Goal: Task Accomplishment & Management: Manage account settings

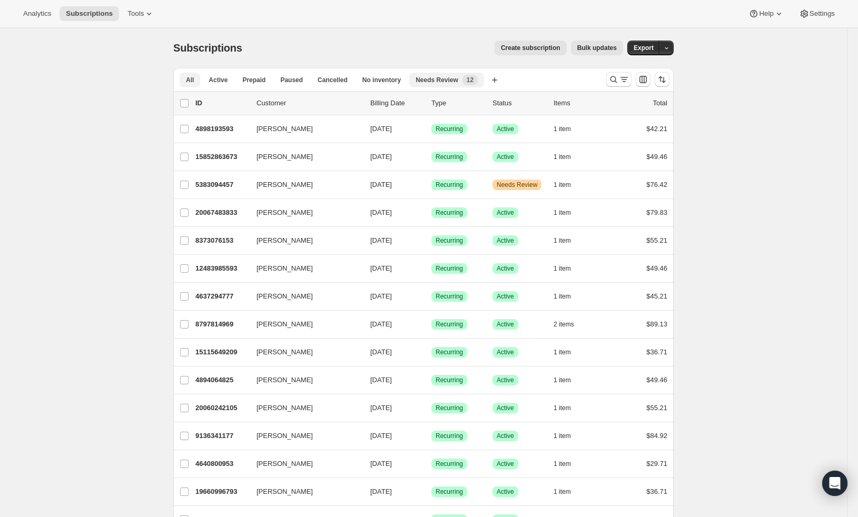
click at [472, 82] on span "12" at bounding box center [470, 80] width 7 height 8
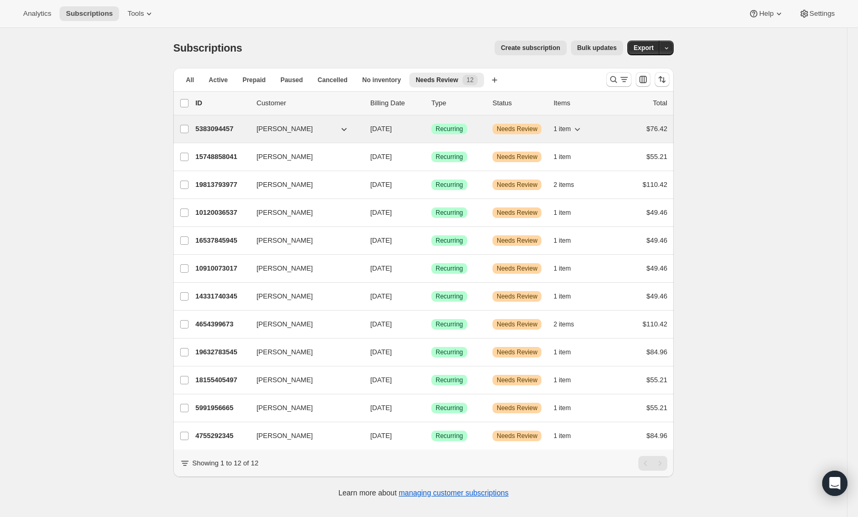
click at [241, 129] on p "5383094457" at bounding box center [221, 129] width 53 height 11
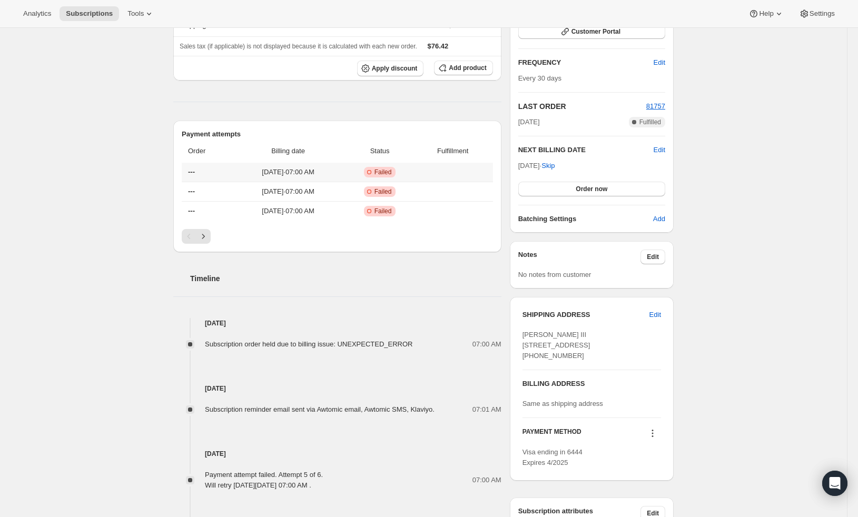
scroll to position [345, 0]
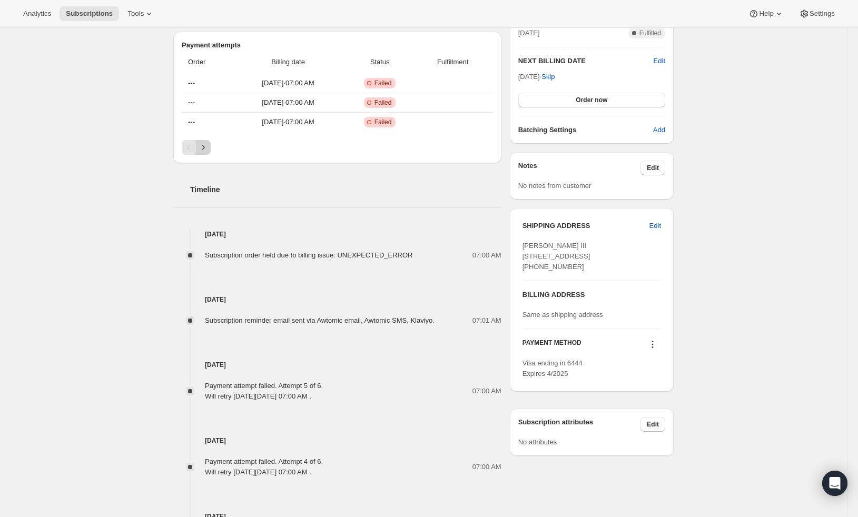
click at [208, 150] on icon "Next" at bounding box center [203, 147] width 11 height 11
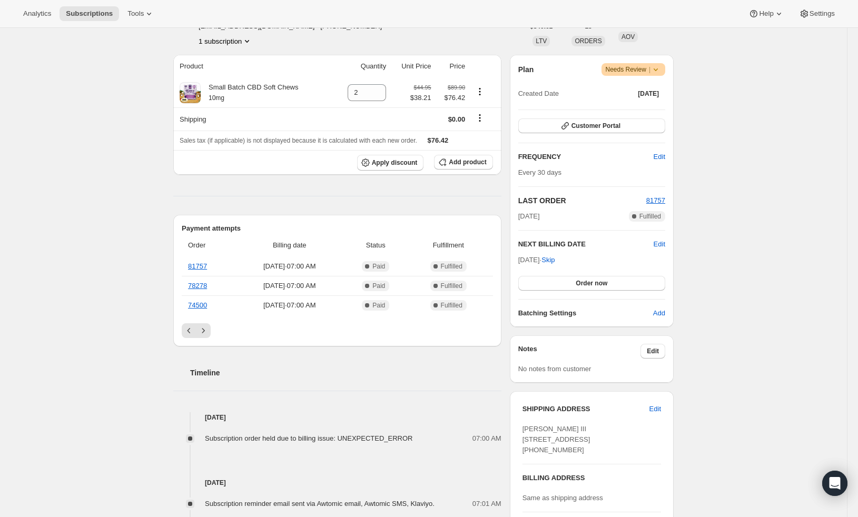
scroll to position [8, 0]
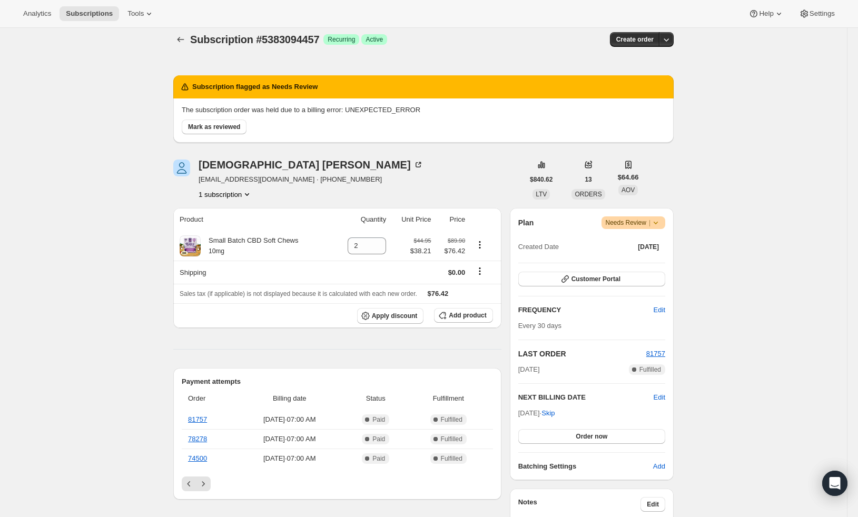
click at [661, 224] on icon at bounding box center [655, 223] width 11 height 11
click at [191, 480] on icon "Previous" at bounding box center [189, 484] width 11 height 11
click at [666, 217] on span "Warning Needs Review |" at bounding box center [634, 222] width 64 height 13
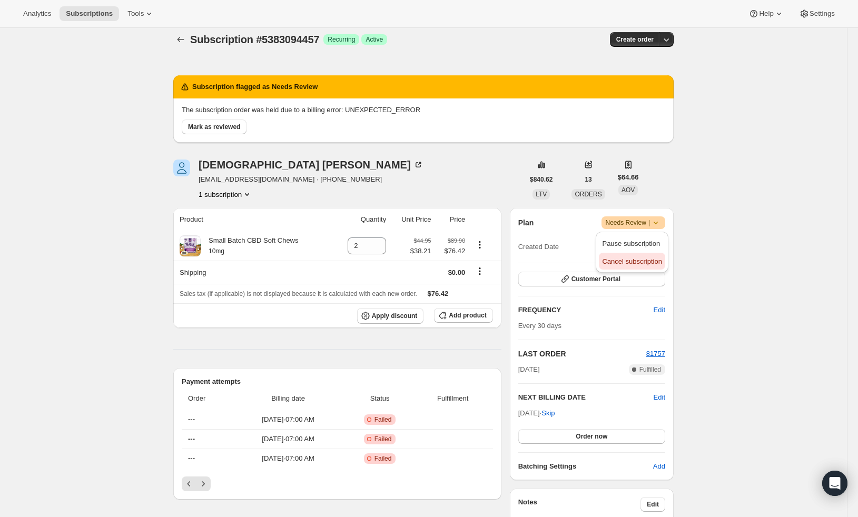
click at [649, 261] on span "Cancel subscription" at bounding box center [632, 262] width 60 height 8
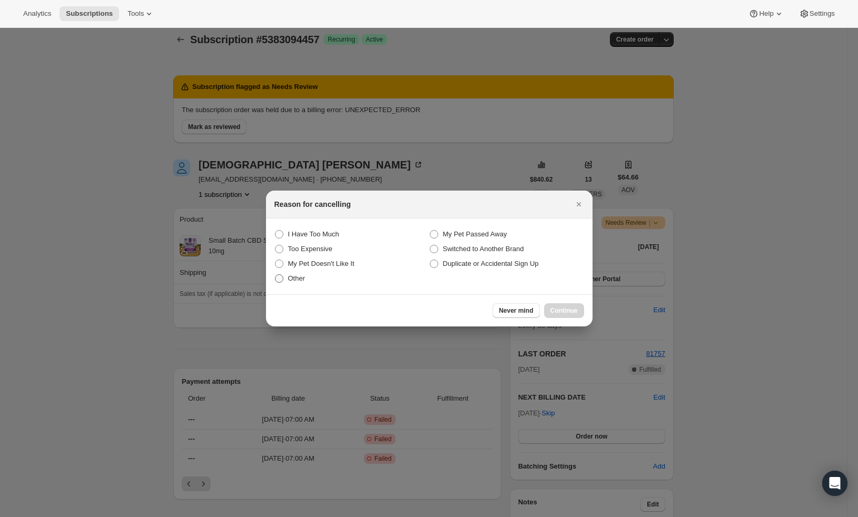
click at [304, 281] on span "Other" at bounding box center [296, 278] width 17 height 8
click at [275, 275] on input "Other" at bounding box center [275, 274] width 1 height 1
radio input "true"
click at [556, 308] on span "Continue" at bounding box center [563, 311] width 27 height 8
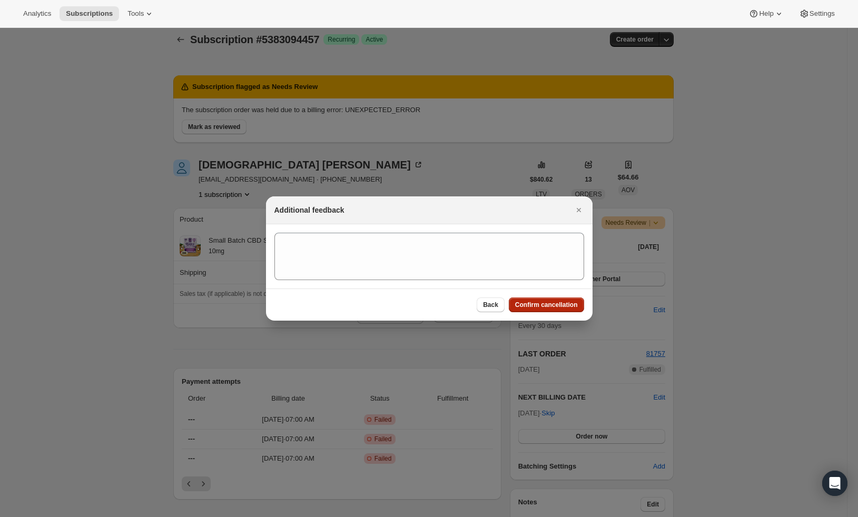
click at [557, 307] on span "Confirm cancellation" at bounding box center [546, 305] width 63 height 8
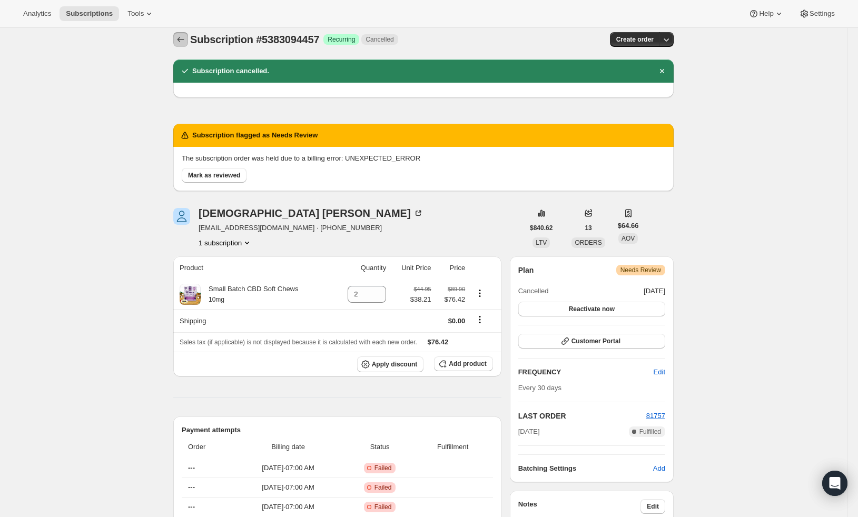
click at [184, 36] on icon "Subscriptions" at bounding box center [180, 39] width 11 height 11
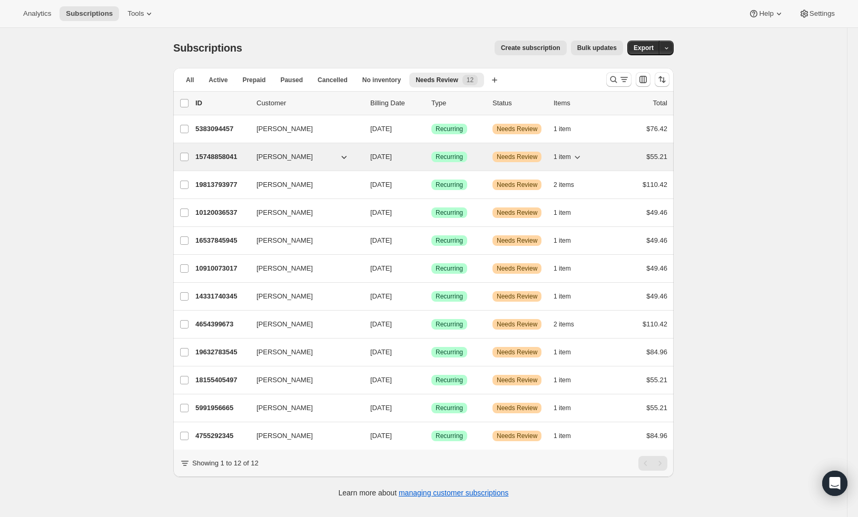
click at [229, 157] on p "15748858041" at bounding box center [221, 157] width 53 height 11
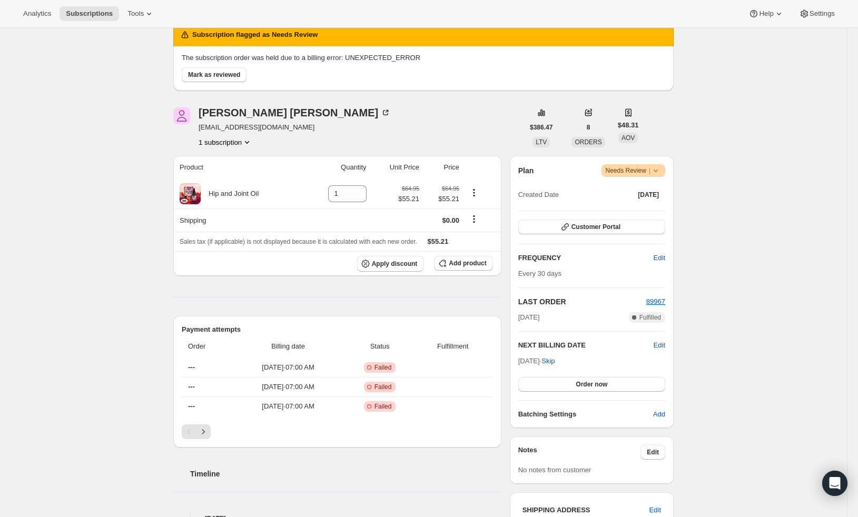
scroll to position [58, 0]
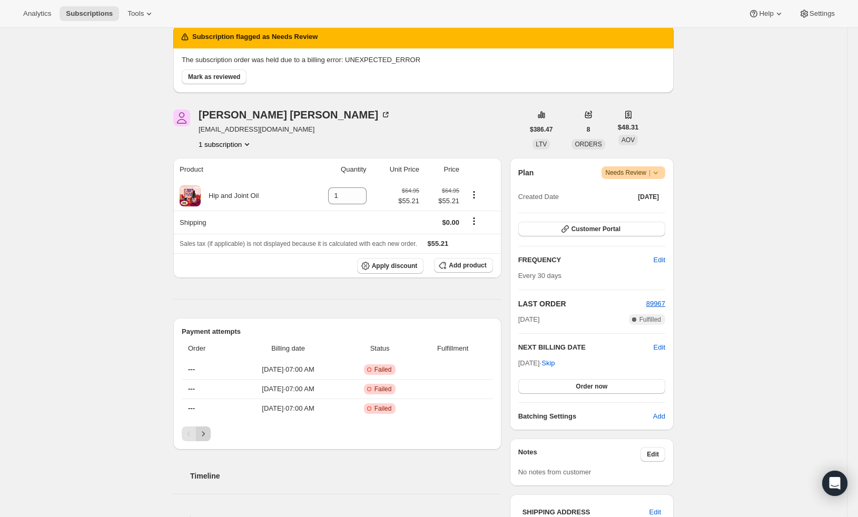
click at [208, 436] on icon "Next" at bounding box center [203, 434] width 11 height 11
click at [232, 78] on span "Mark as reviewed" at bounding box center [214, 77] width 52 height 8
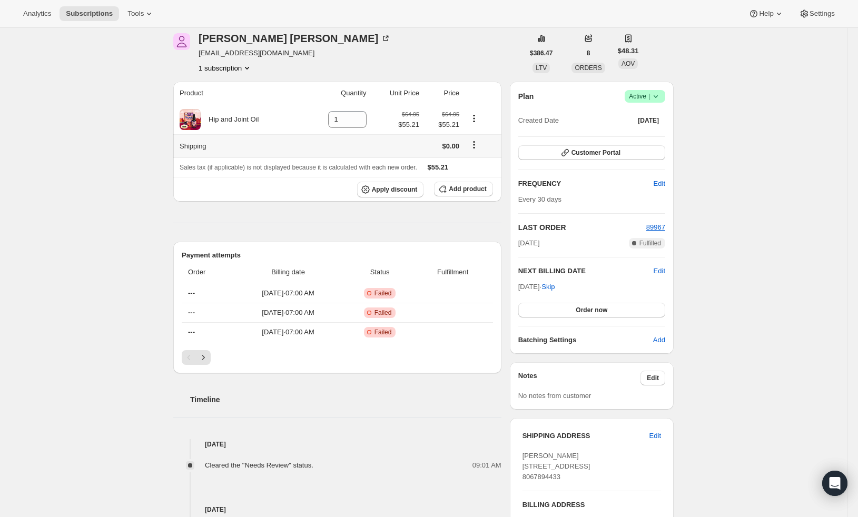
scroll to position [0, 0]
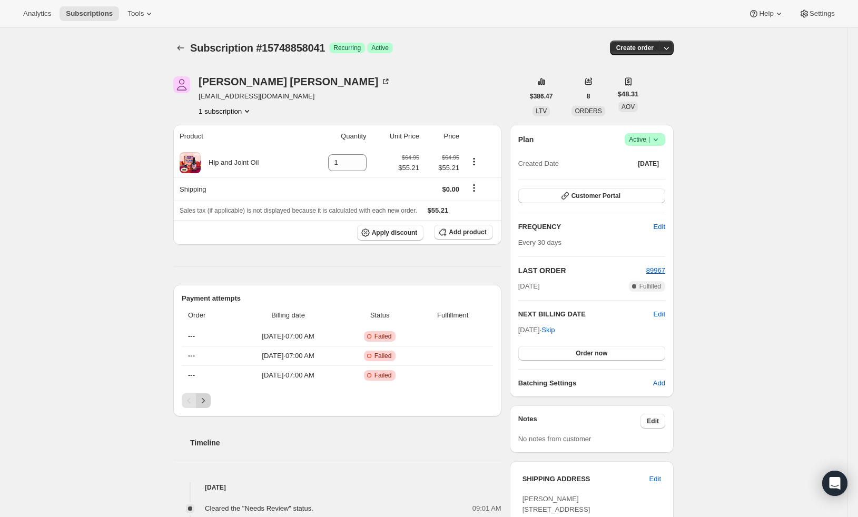
click at [208, 398] on icon "Next" at bounding box center [203, 401] width 11 height 11
click at [186, 44] on icon "Subscriptions" at bounding box center [180, 48] width 11 height 11
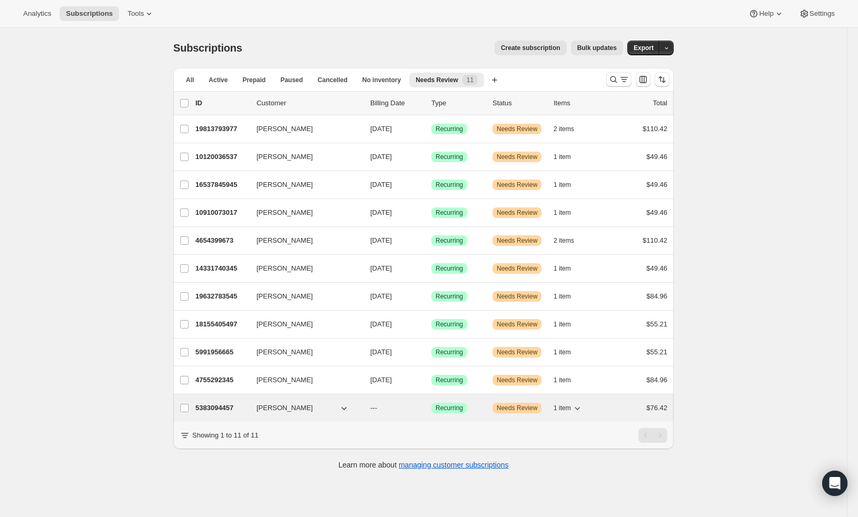
click at [238, 407] on p "5383094457" at bounding box center [221, 408] width 53 height 11
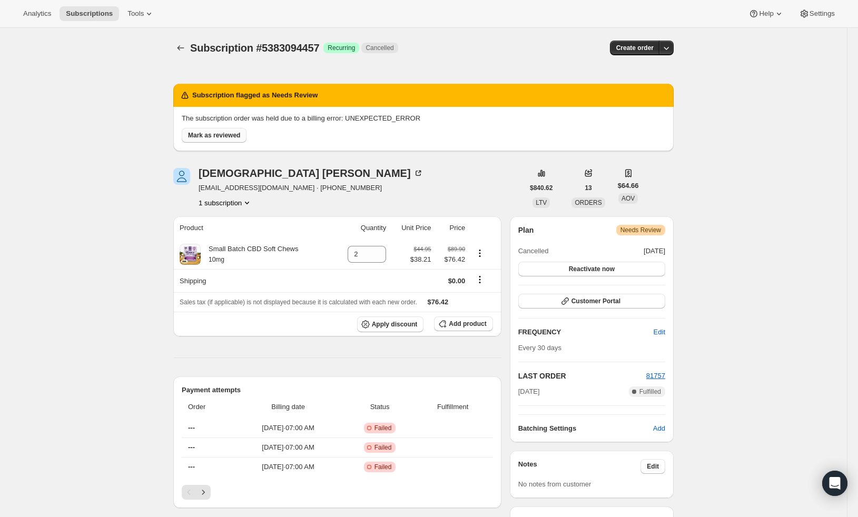
click at [230, 137] on span "Mark as reviewed" at bounding box center [214, 135] width 52 height 8
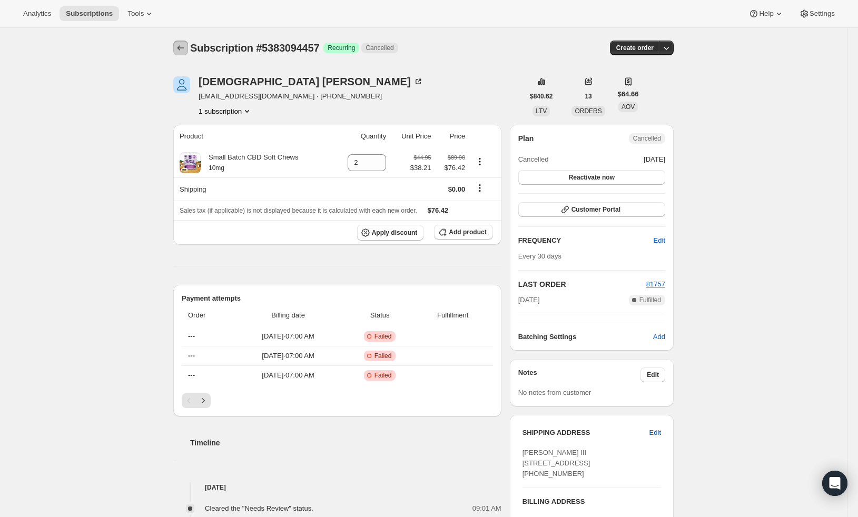
click at [182, 46] on icon "Subscriptions" at bounding box center [180, 48] width 11 height 11
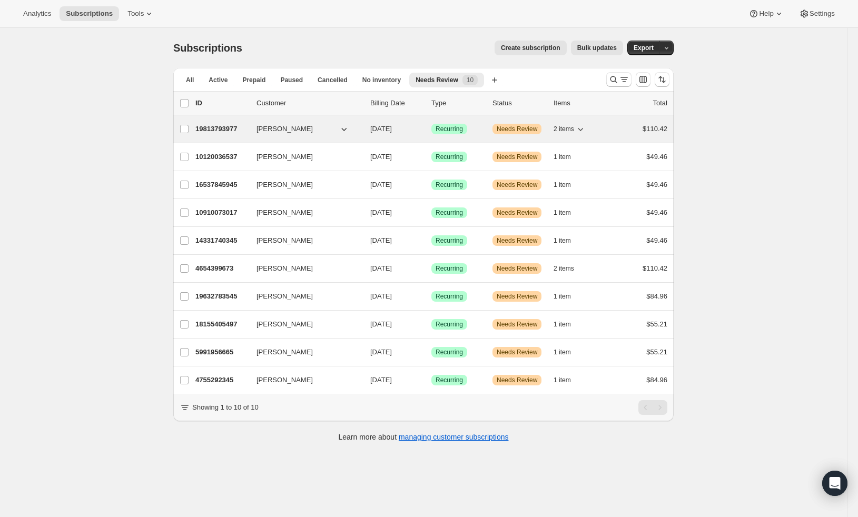
click at [225, 126] on p "19813793977" at bounding box center [221, 129] width 53 height 11
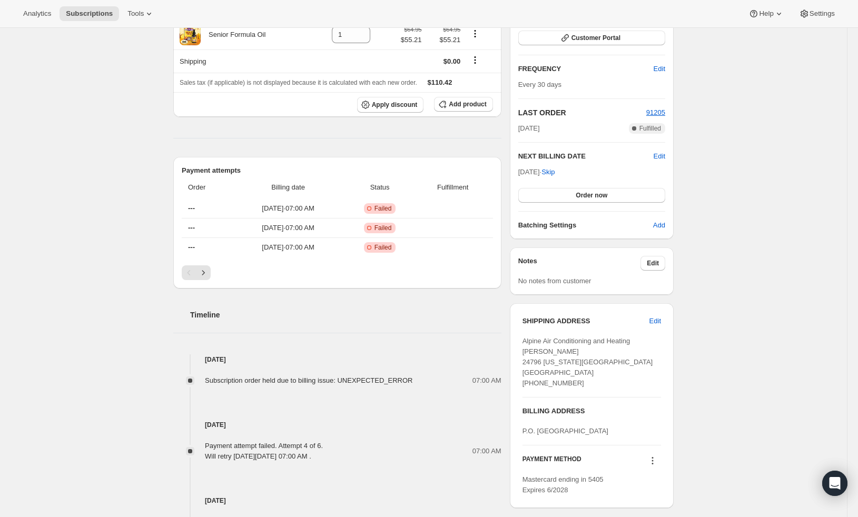
scroll to position [248, 0]
click at [206, 271] on icon "Next" at bounding box center [203, 274] width 11 height 11
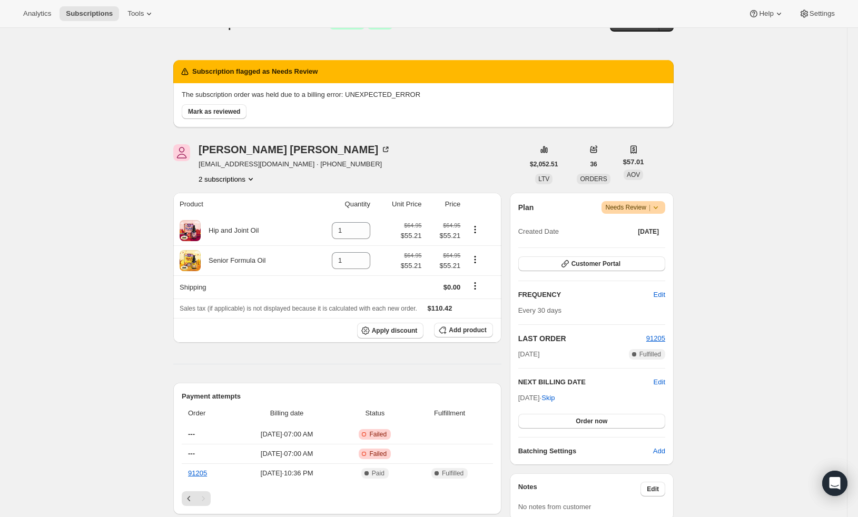
scroll to position [0, 0]
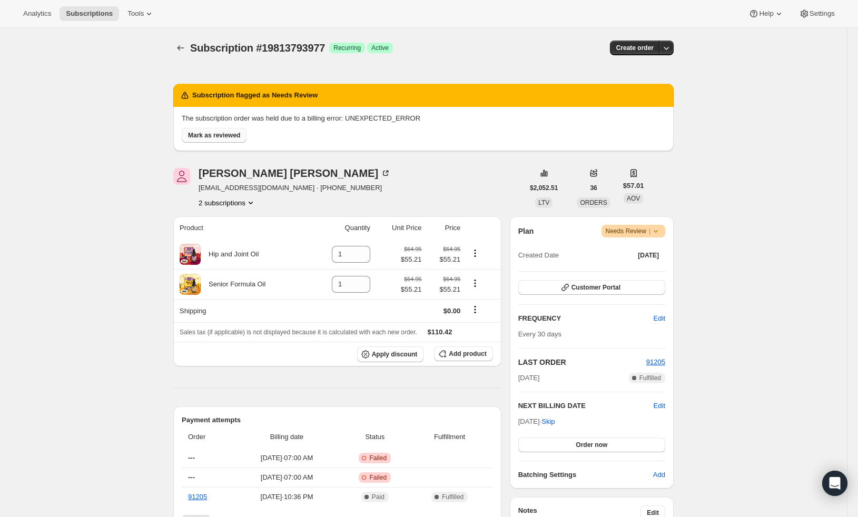
click at [222, 137] on span "Mark as reviewed" at bounding box center [214, 135] width 52 height 8
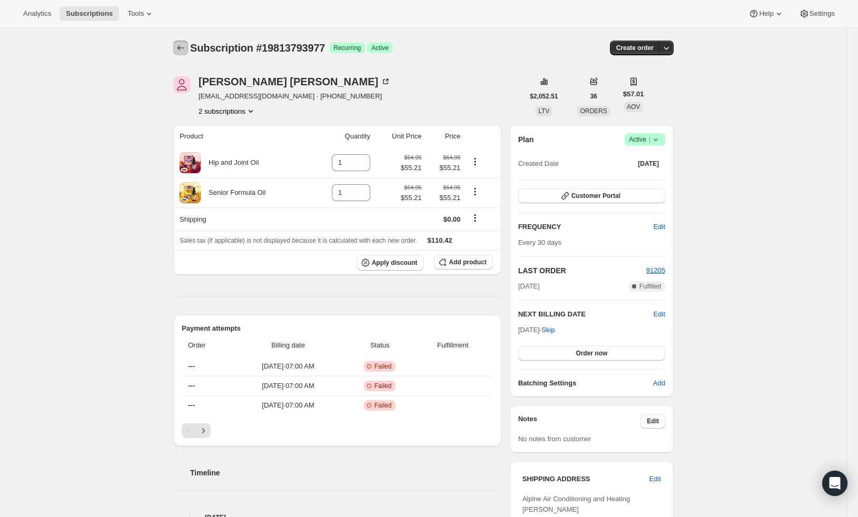
click at [188, 52] on button "Subscriptions" at bounding box center [180, 48] width 15 height 15
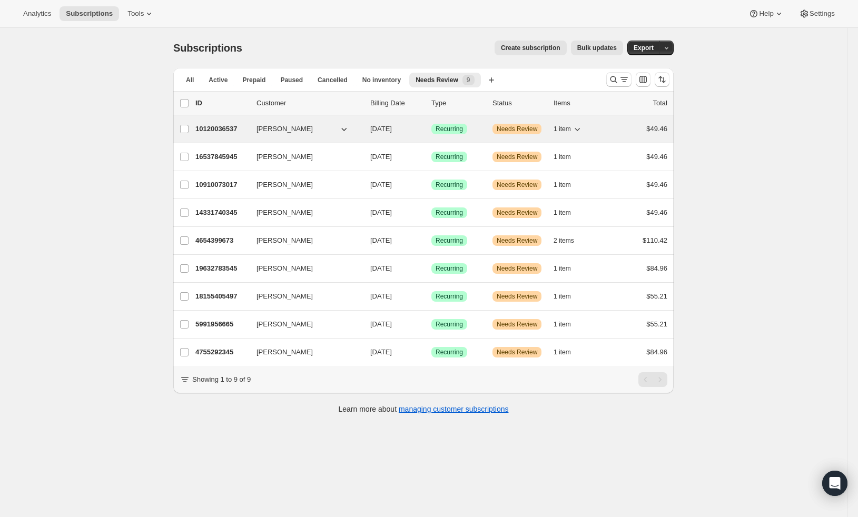
click at [224, 126] on p "10120036537" at bounding box center [221, 129] width 53 height 11
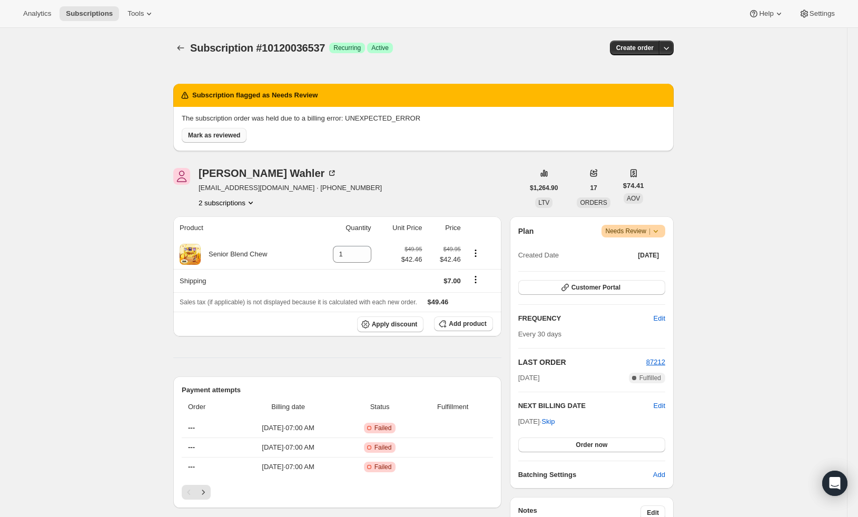
click at [230, 136] on span "Mark as reviewed" at bounding box center [214, 135] width 52 height 8
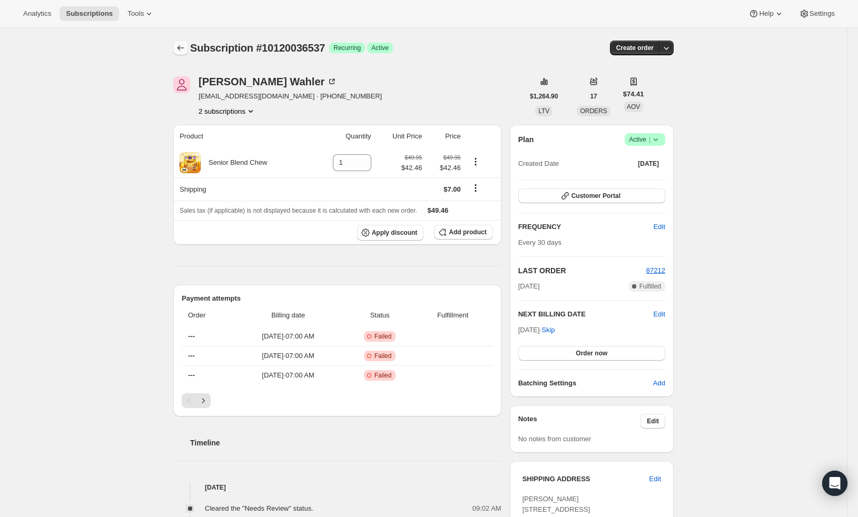
click at [182, 45] on icon "Subscriptions" at bounding box center [180, 48] width 11 height 11
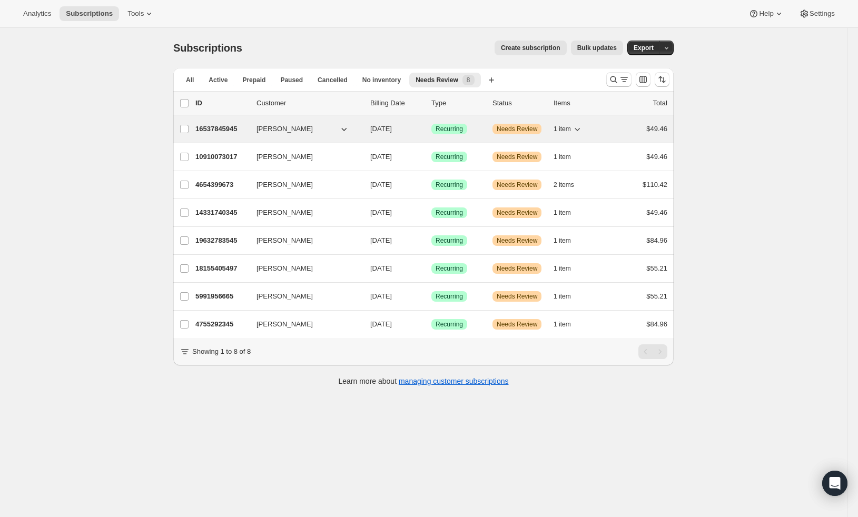
click at [230, 129] on p "16537845945" at bounding box center [221, 129] width 53 height 11
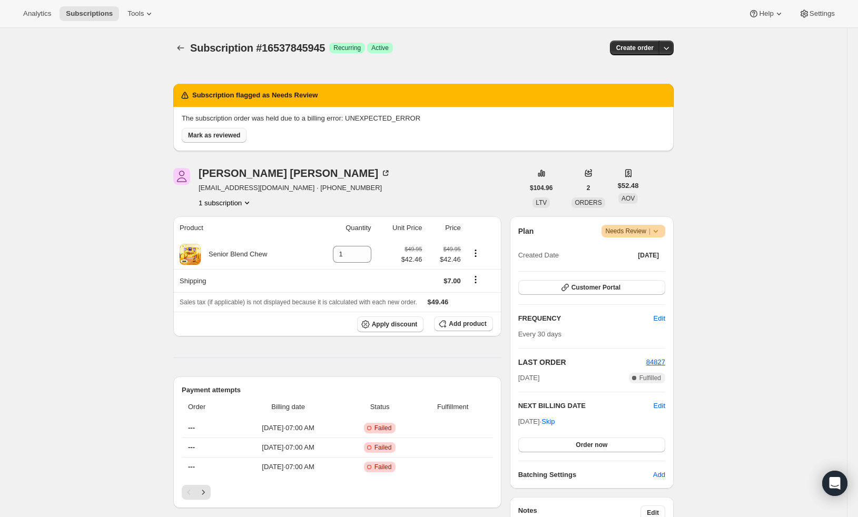
click at [231, 137] on span "Mark as reviewed" at bounding box center [214, 135] width 52 height 8
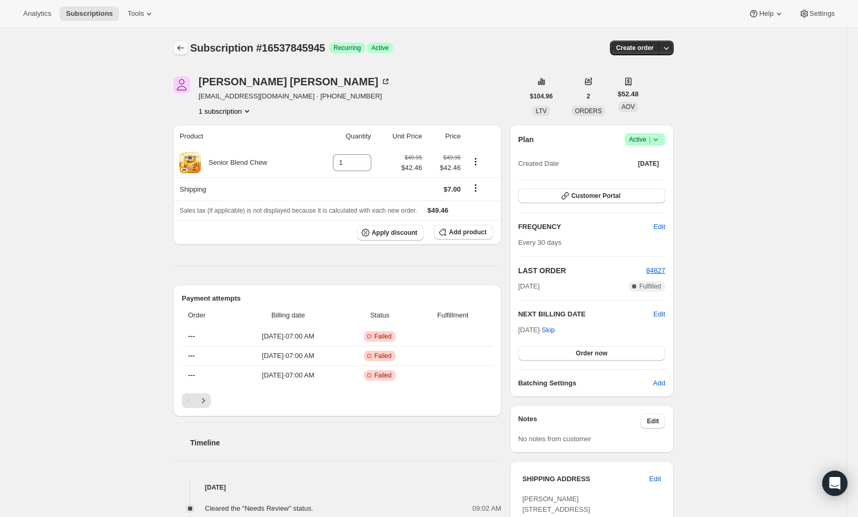
click at [185, 49] on icon "Subscriptions" at bounding box center [180, 48] width 11 height 11
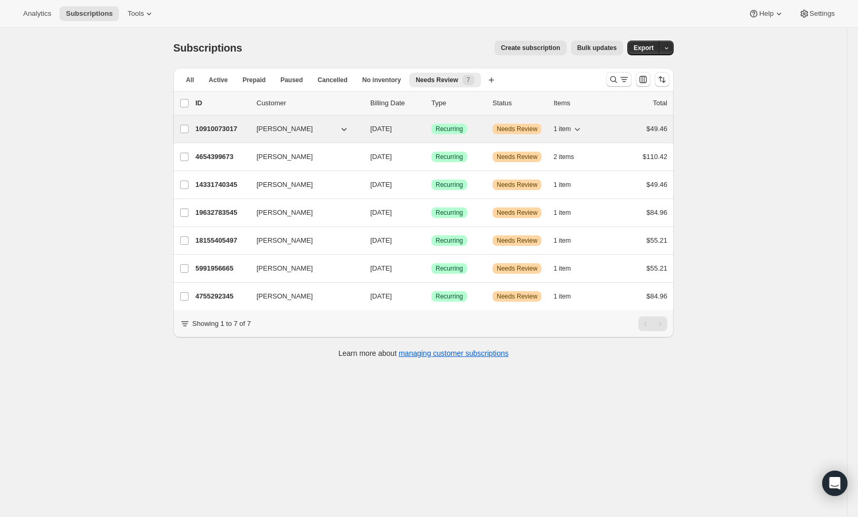
click at [238, 130] on p "10910073017" at bounding box center [221, 129] width 53 height 11
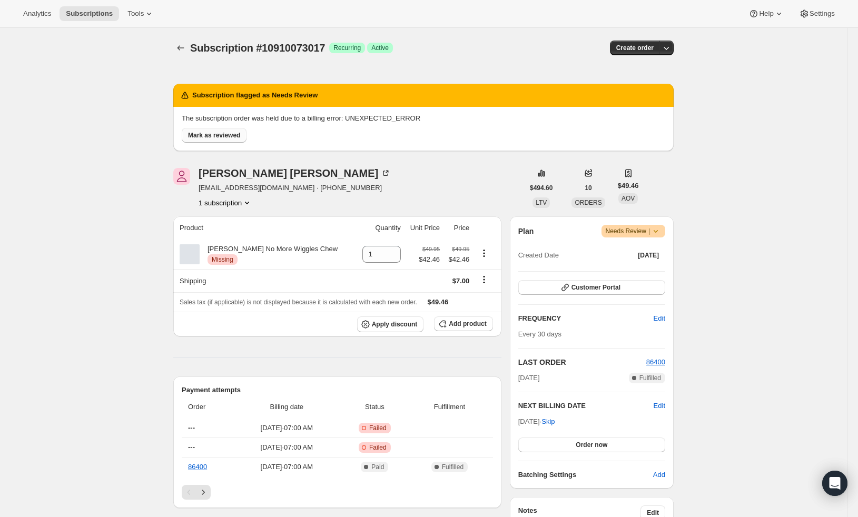
click at [234, 136] on span "Mark as reviewed" at bounding box center [214, 135] width 52 height 8
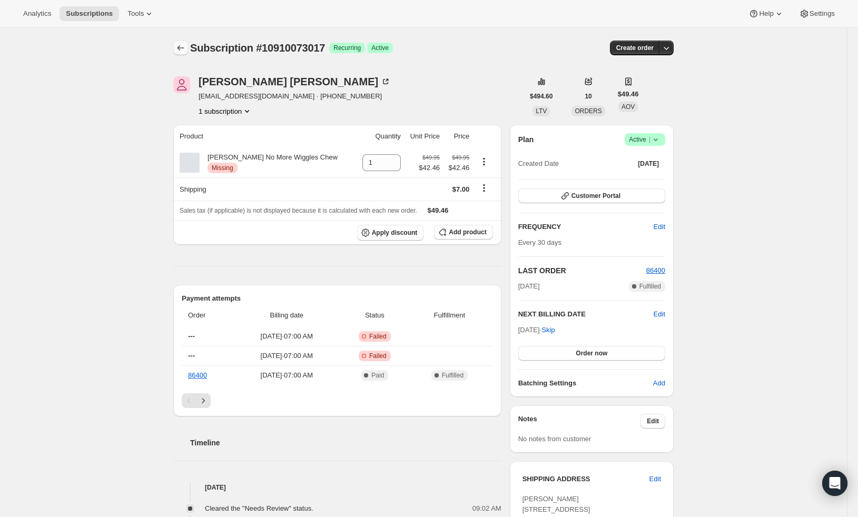
click at [186, 45] on icon "Subscriptions" at bounding box center [180, 48] width 11 height 11
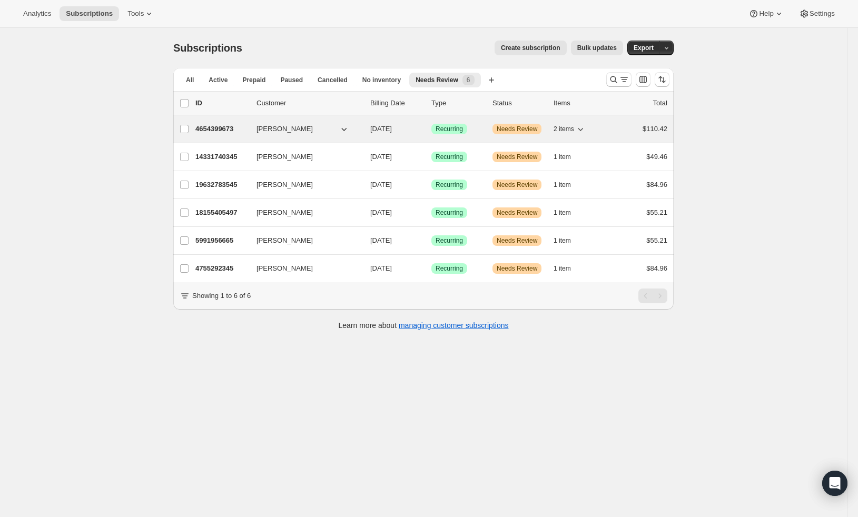
click at [234, 126] on p "4654399673" at bounding box center [221, 129] width 53 height 11
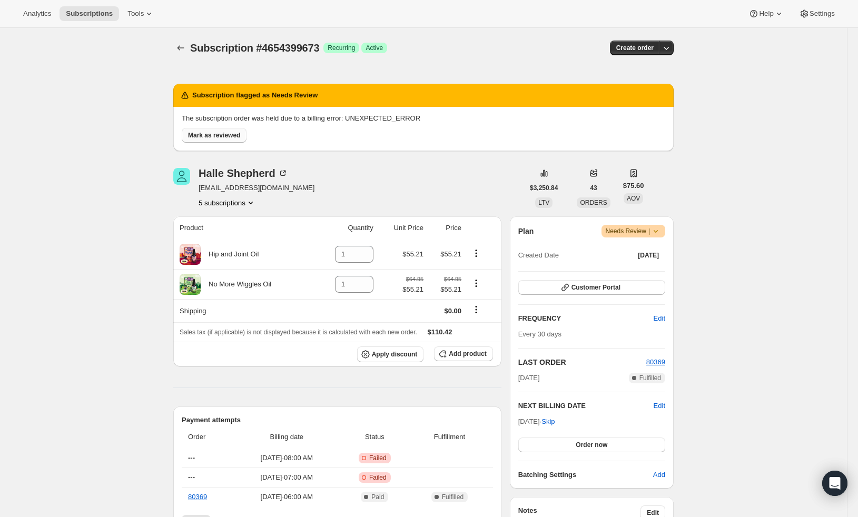
click at [202, 132] on span "Mark as reviewed" at bounding box center [214, 135] width 52 height 8
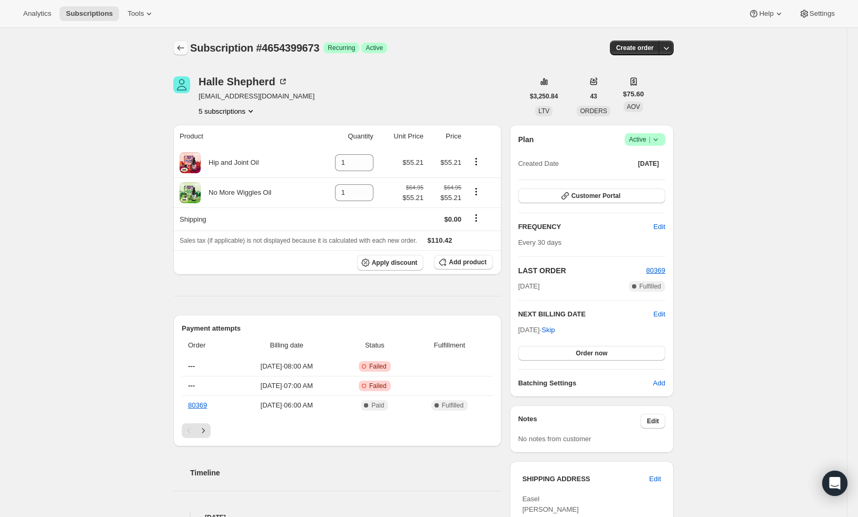
click at [182, 51] on icon "Subscriptions" at bounding box center [180, 48] width 11 height 11
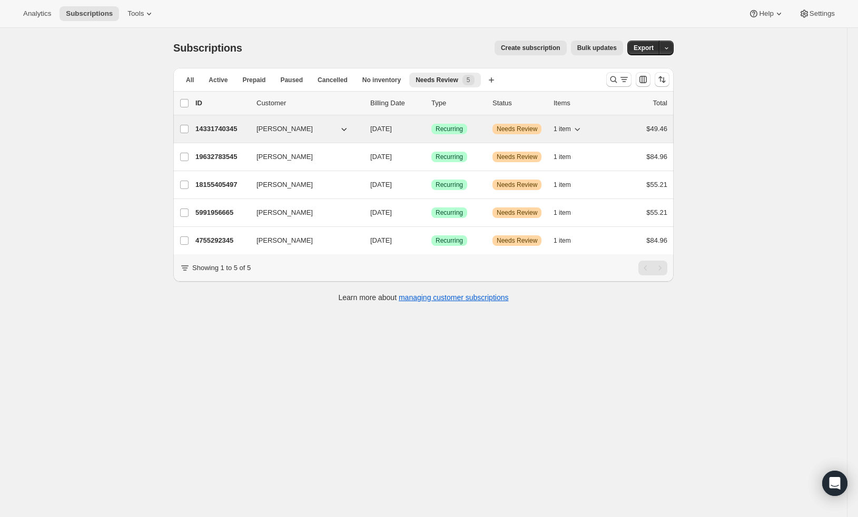
click at [218, 132] on p "14331740345" at bounding box center [221, 129] width 53 height 11
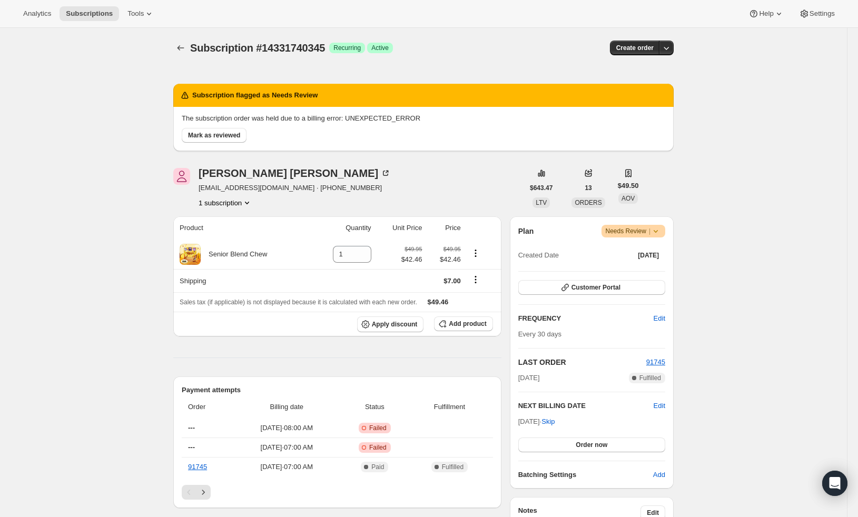
click at [224, 122] on p "The subscription order was held due to a billing error: UNEXPECTED_ERROR" at bounding box center [424, 118] width 484 height 11
click at [238, 133] on span "Mark as reviewed" at bounding box center [214, 135] width 52 height 8
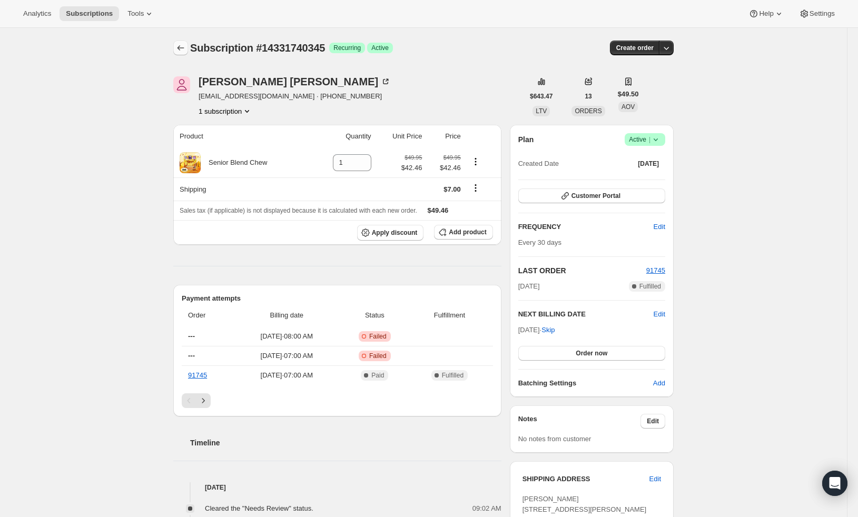
click at [179, 46] on icon "Subscriptions" at bounding box center [180, 48] width 11 height 11
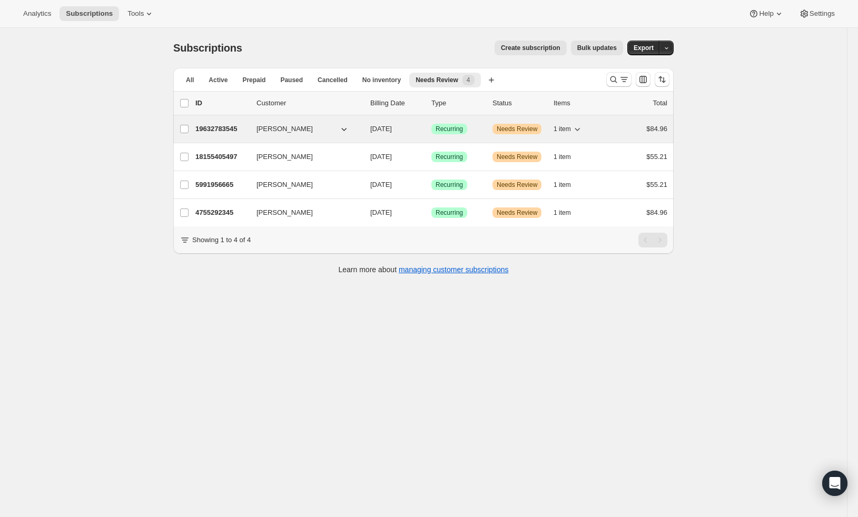
click at [235, 131] on p "19632783545" at bounding box center [221, 129] width 53 height 11
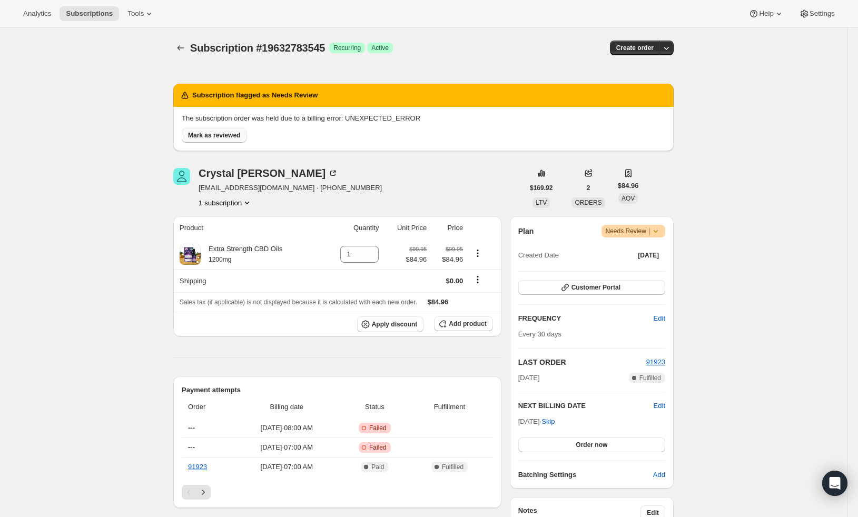
click at [240, 140] on button "Mark as reviewed" at bounding box center [214, 135] width 65 height 15
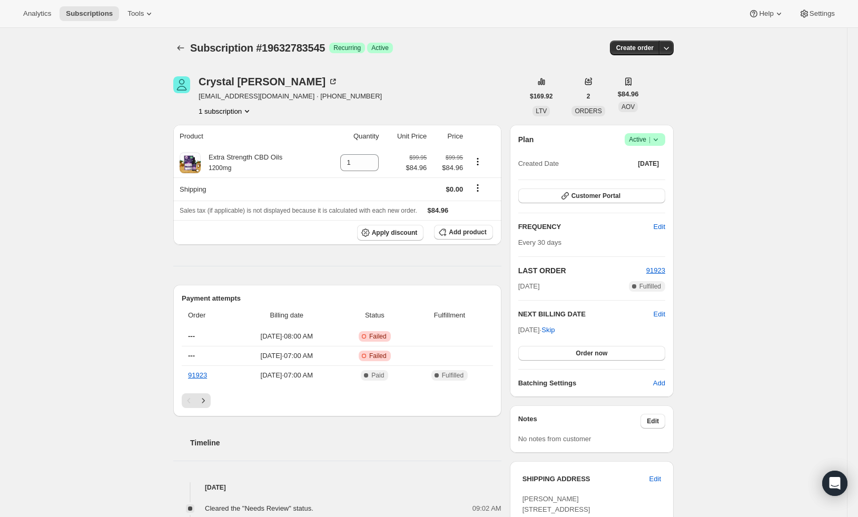
click at [186, 57] on div "Subscription #19632783545. This page is ready Subscription #19632783545 Success…" at bounding box center [423, 48] width 500 height 40
click at [185, 50] on icon "Subscriptions" at bounding box center [180, 48] width 11 height 11
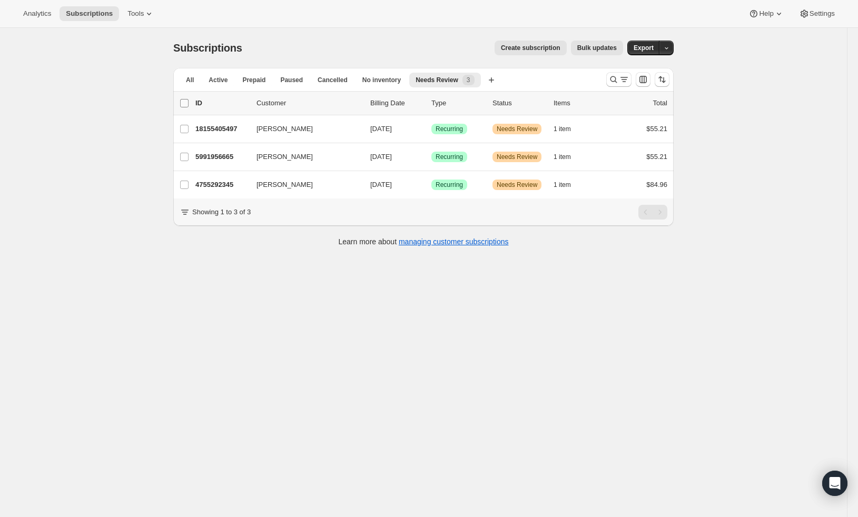
click at [189, 104] on input "0 selected" at bounding box center [184, 103] width 8 height 8
checkbox input "true"
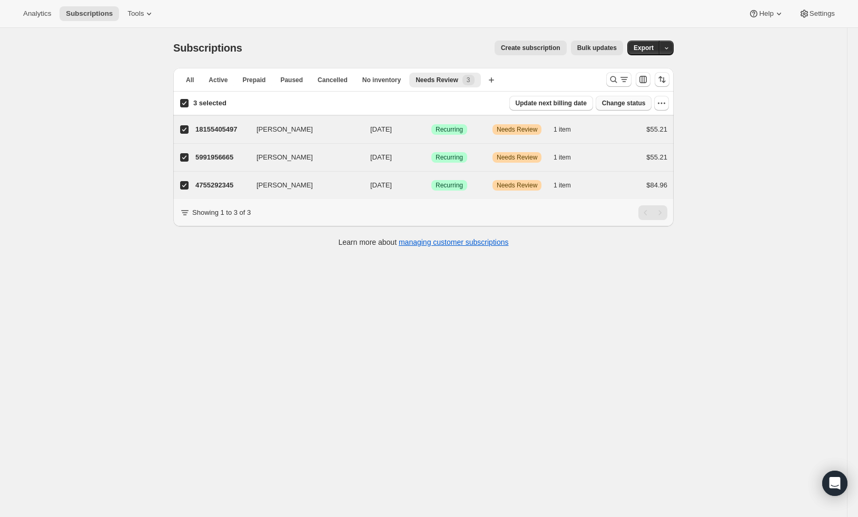
click at [617, 102] on span "Change status" at bounding box center [624, 103] width 44 height 8
select select "10"
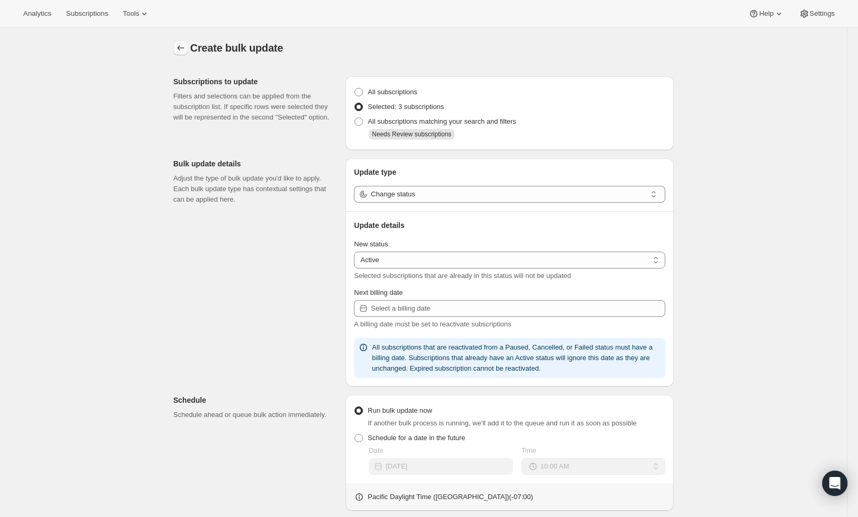
click at [183, 46] on icon "button" at bounding box center [180, 48] width 11 height 11
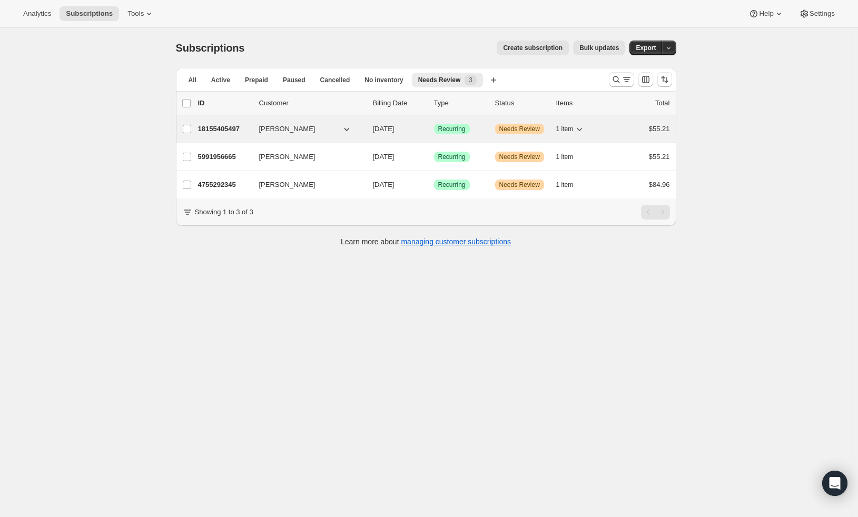
click at [236, 129] on p "18155405497" at bounding box center [224, 129] width 53 height 11
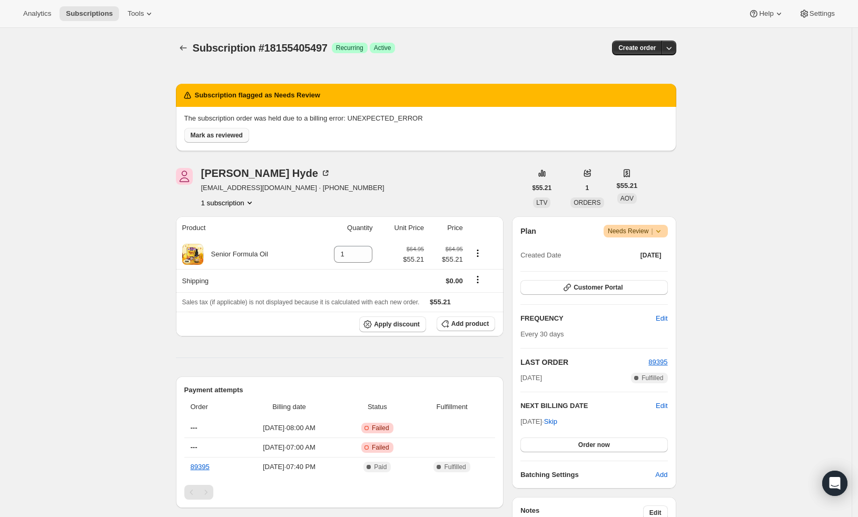
click at [235, 138] on span "Mark as reviewed" at bounding box center [217, 135] width 52 height 8
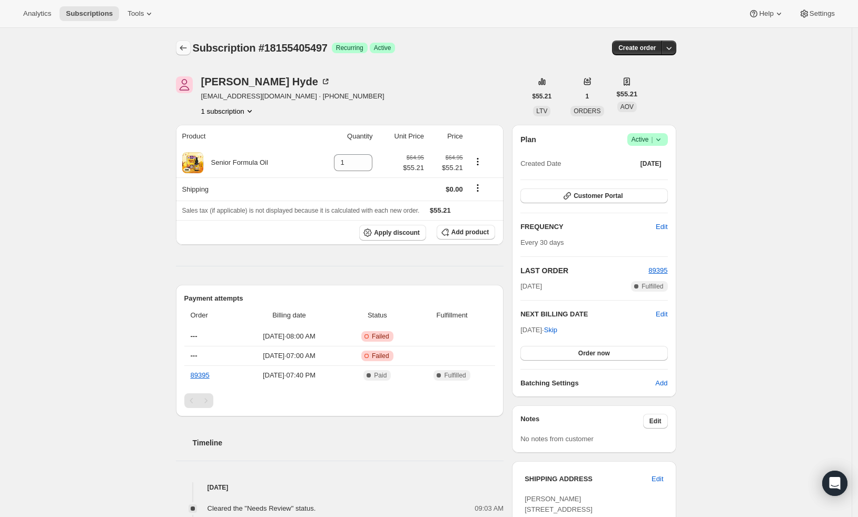
click at [185, 45] on icon "Subscriptions" at bounding box center [183, 48] width 11 height 11
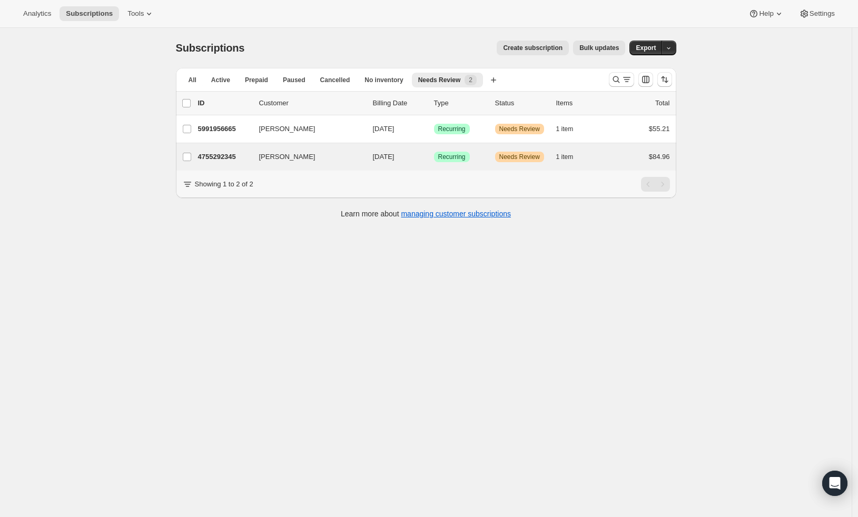
click at [230, 146] on div "Anna Kennedy 4755292345 Anna Kennedy 12/06/2025 Success Recurring Warning Needs…" at bounding box center [426, 156] width 500 height 27
click at [240, 156] on p "4755292345" at bounding box center [224, 157] width 53 height 11
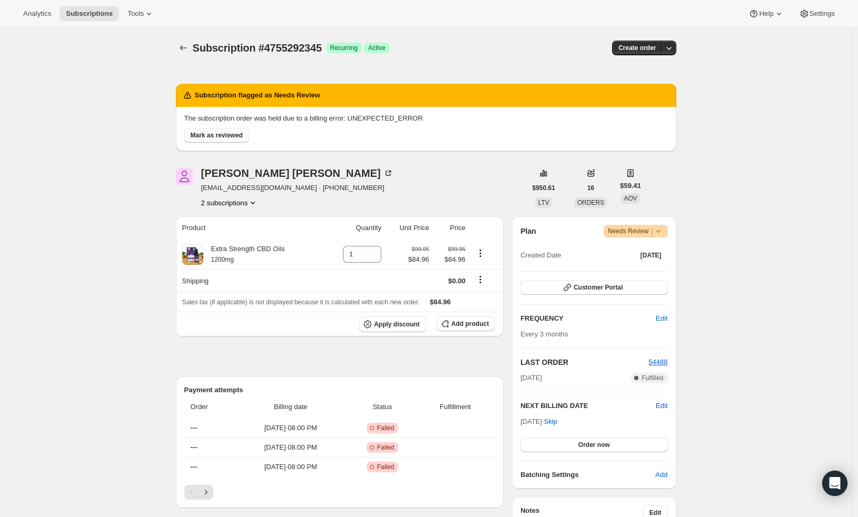
click at [221, 132] on span "Mark as reviewed" at bounding box center [217, 135] width 52 height 8
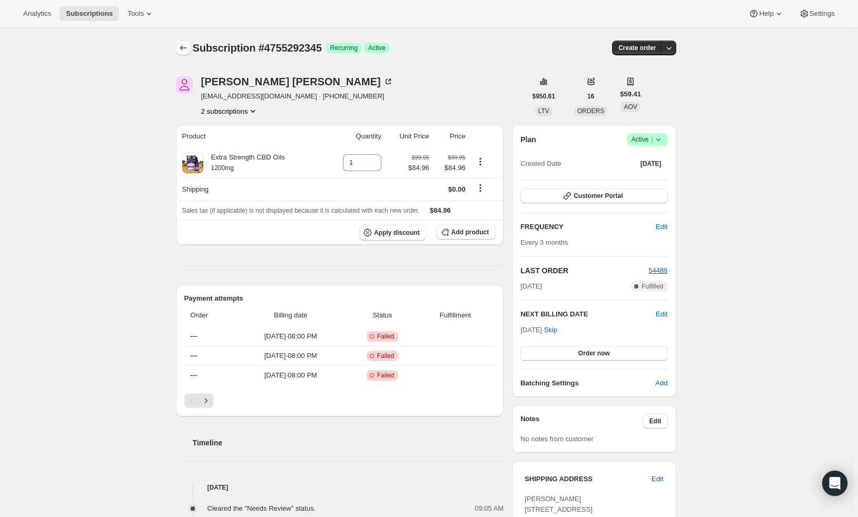
click at [182, 44] on icon "Subscriptions" at bounding box center [183, 48] width 11 height 11
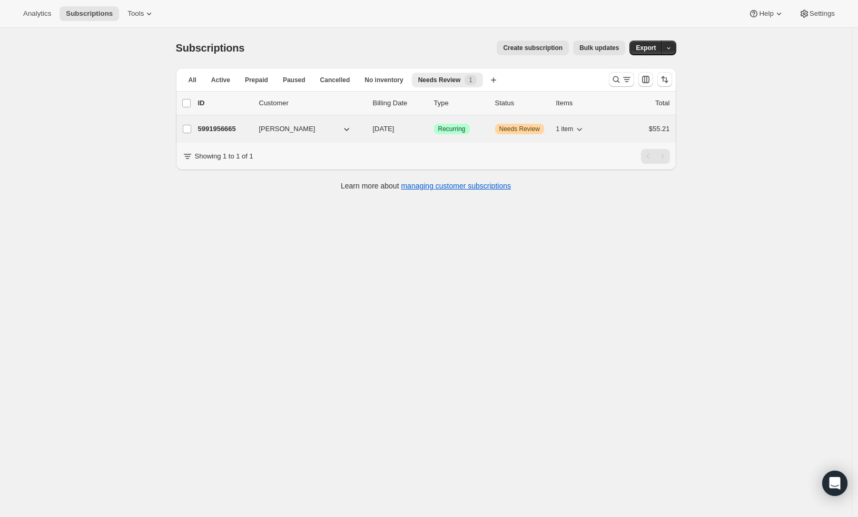
click at [236, 130] on p "5991956665" at bounding box center [224, 129] width 53 height 11
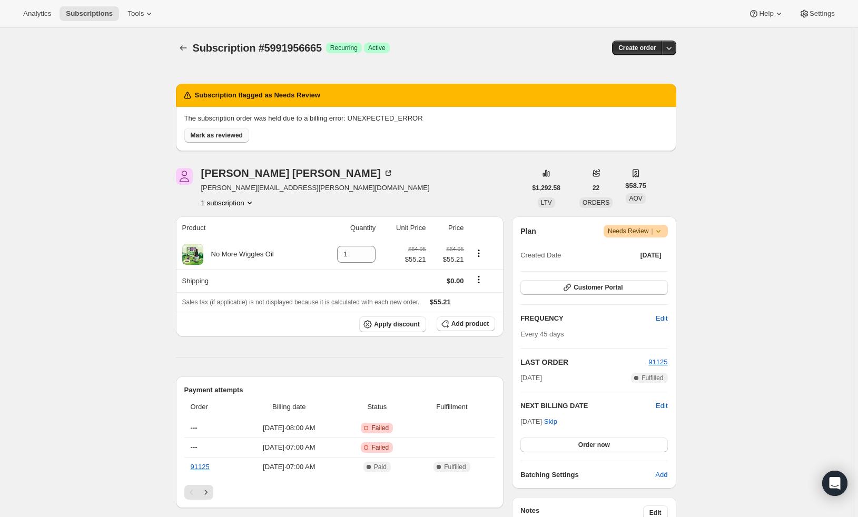
click at [227, 137] on span "Mark as reviewed" at bounding box center [217, 135] width 52 height 8
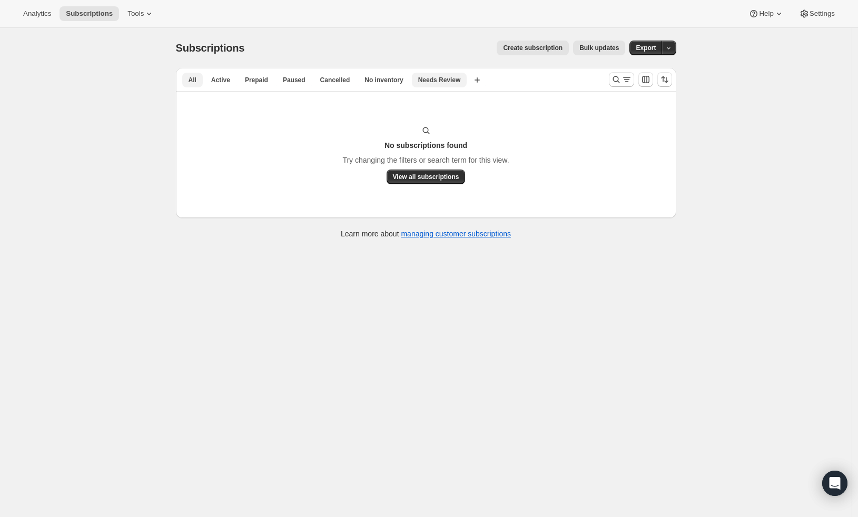
click at [200, 84] on button "All" at bounding box center [192, 80] width 21 height 15
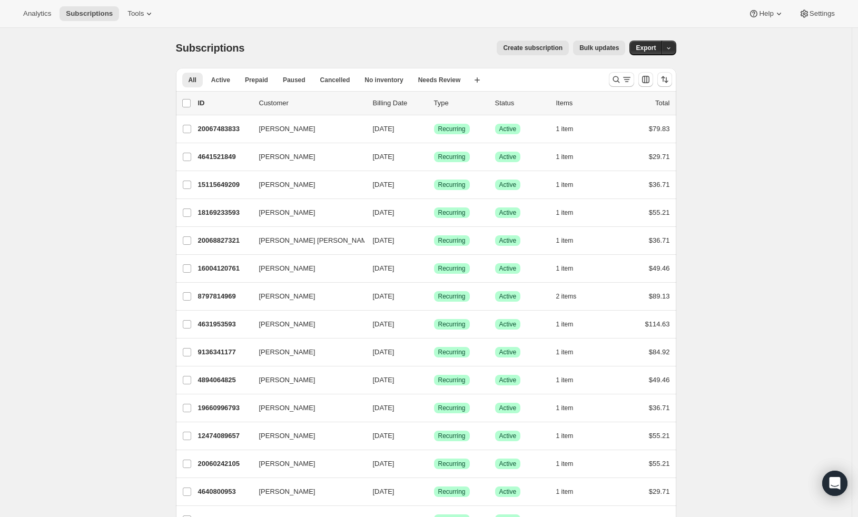
click at [625, 73] on button "Search and filter results" at bounding box center [621, 79] width 25 height 15
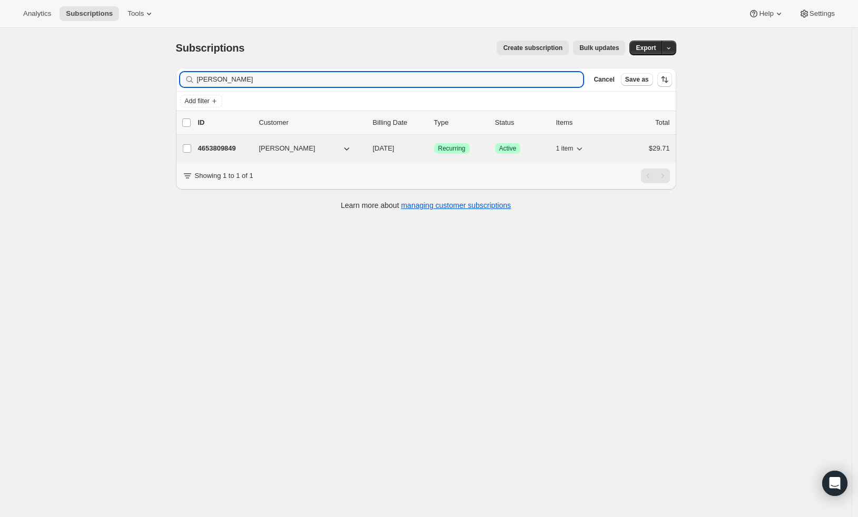
type input "poppleton"
click at [206, 150] on p "4653809849" at bounding box center [224, 148] width 53 height 11
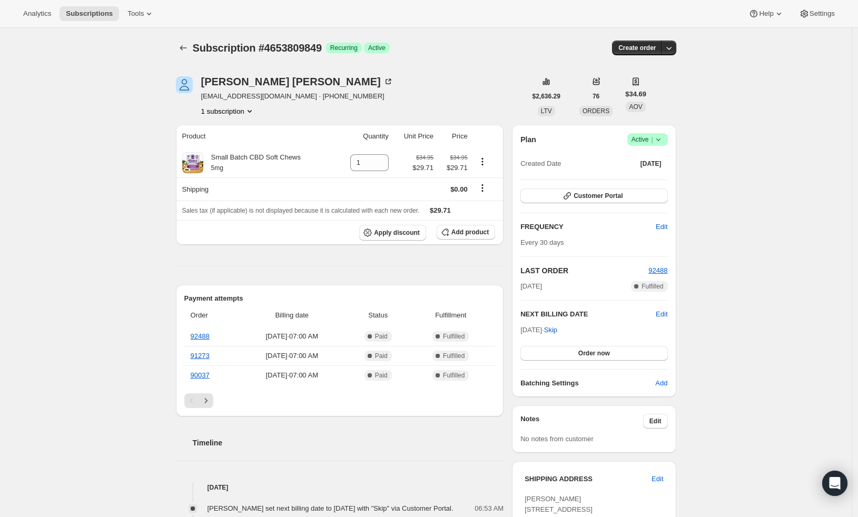
click at [663, 141] on icon at bounding box center [658, 139] width 11 height 11
click at [641, 181] on span "Cancel subscription" at bounding box center [647, 178] width 60 height 8
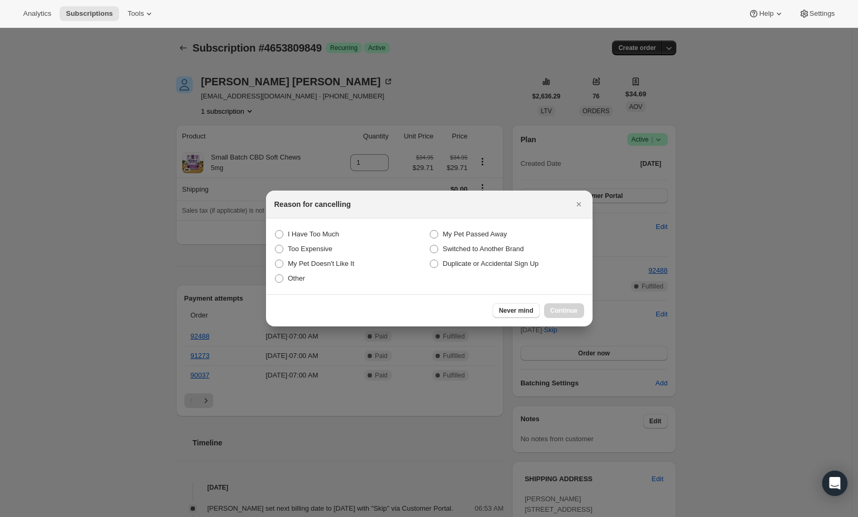
click at [288, 290] on section "I Have Too Much My Pet Passed Away Too Expensive Switched to Another Brand My P…" at bounding box center [429, 257] width 327 height 76
click at [291, 282] on span "Other" at bounding box center [296, 278] width 17 height 8
click at [275, 275] on input "Other" at bounding box center [275, 274] width 1 height 1
radio input "true"
click at [561, 308] on span "Continue" at bounding box center [563, 311] width 27 height 8
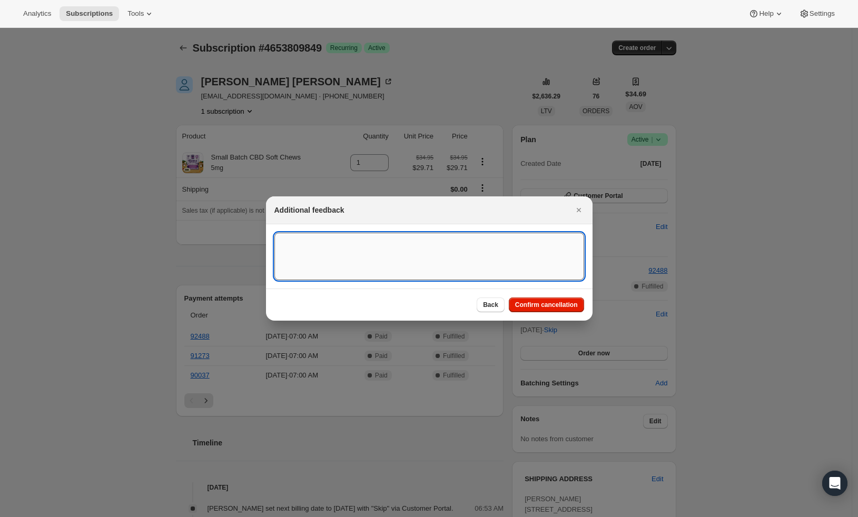
click at [370, 252] on textarea ":rvh:" at bounding box center [429, 256] width 310 height 47
type textarea "Gorgias ticket"
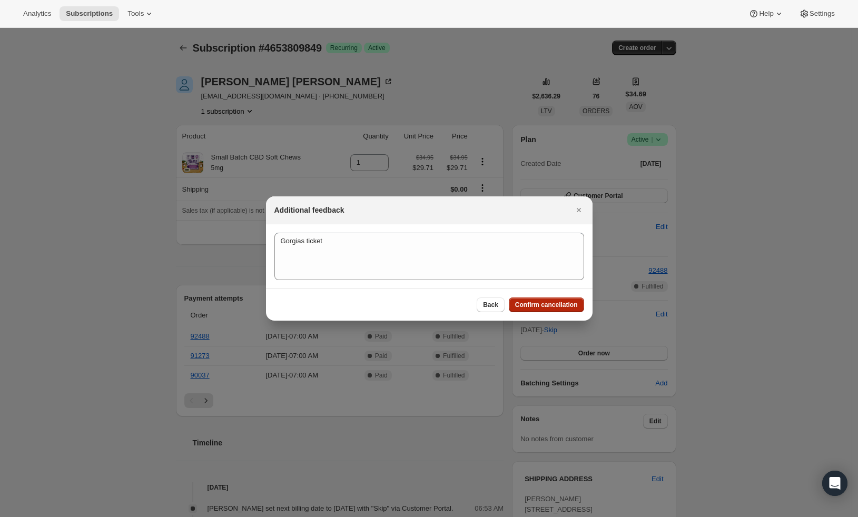
click at [546, 301] on span "Confirm cancellation" at bounding box center [546, 305] width 63 height 8
